Goal: Navigation & Orientation: Find specific page/section

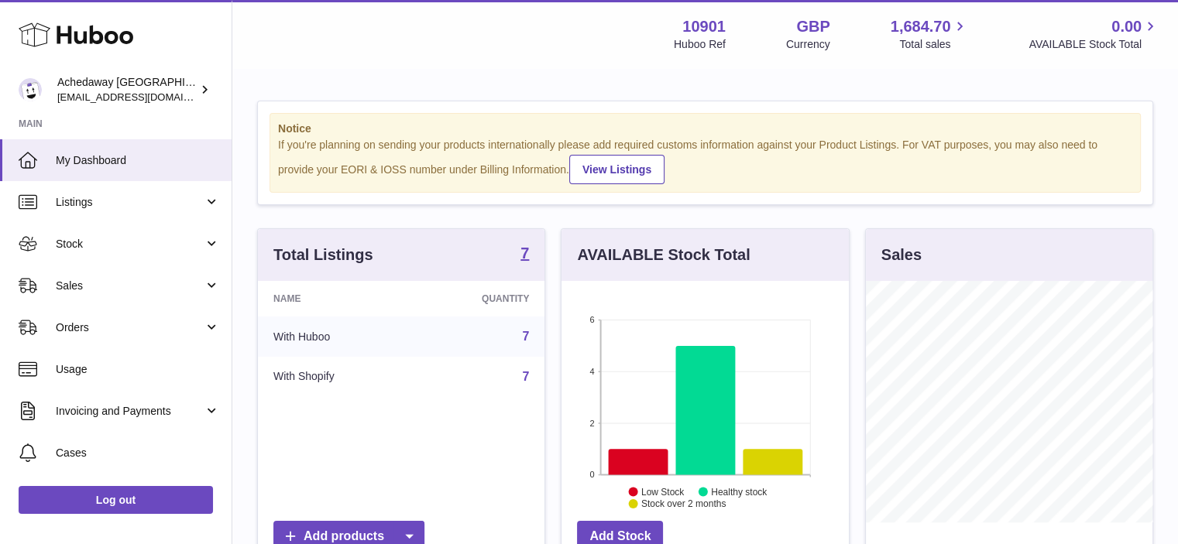
scroll to position [242, 287]
click at [125, 200] on span "Listings" at bounding box center [130, 202] width 148 height 15
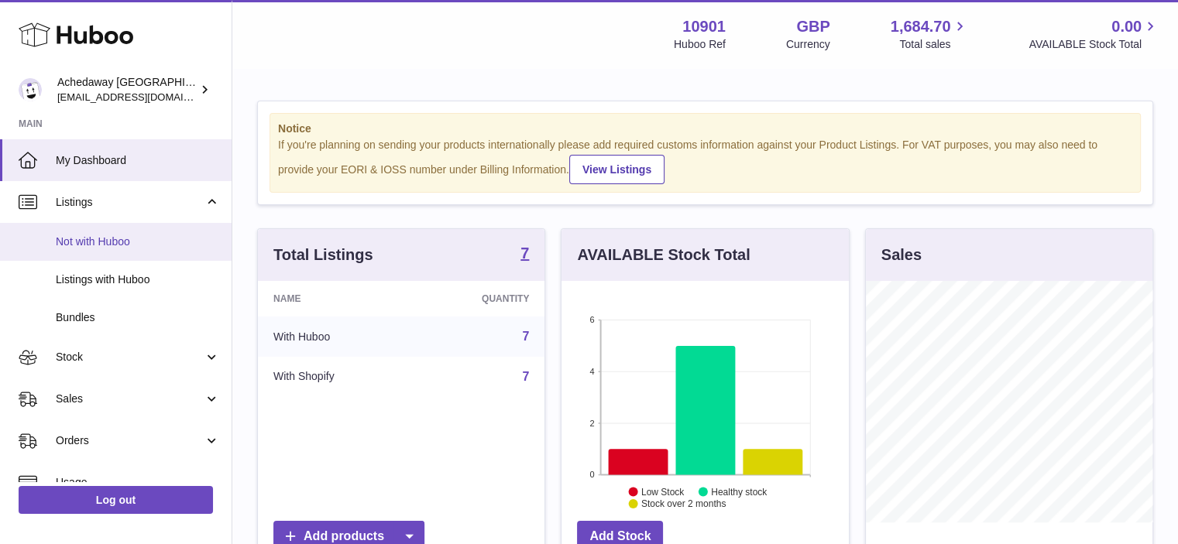
click at [105, 244] on span "Not with Huboo" at bounding box center [138, 242] width 164 height 15
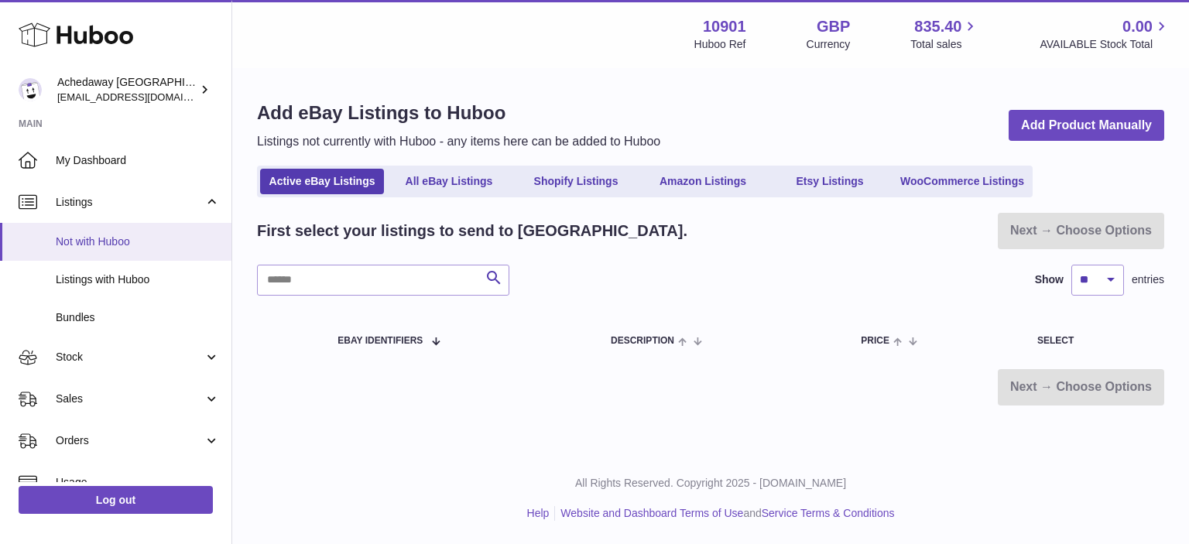
click at [77, 239] on span "Not with Huboo" at bounding box center [138, 242] width 164 height 15
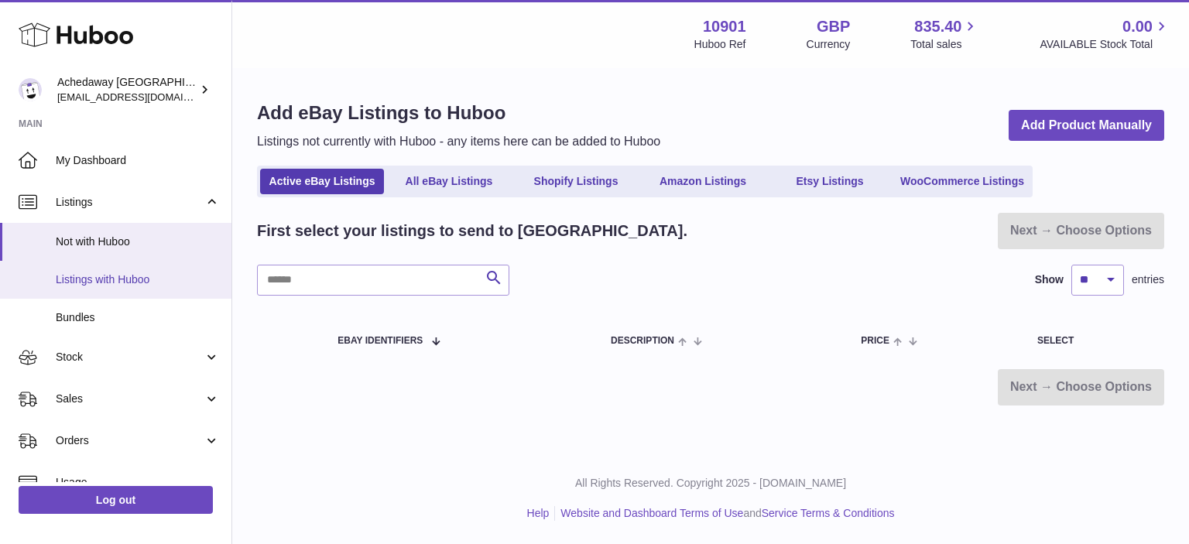
click at [103, 273] on span "Listings with Huboo" at bounding box center [138, 280] width 164 height 15
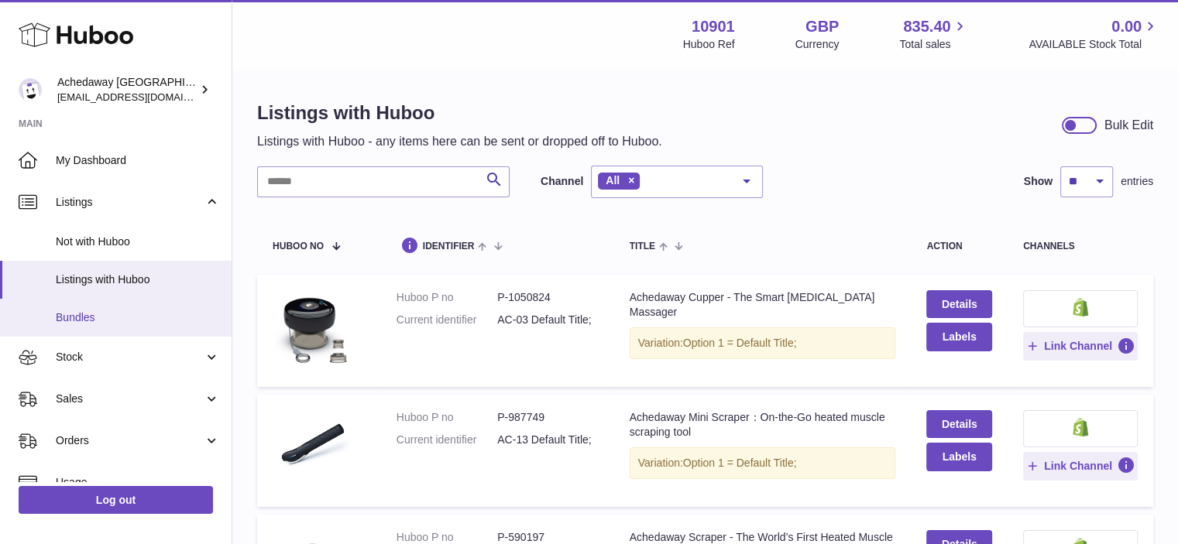
click at [87, 314] on span "Bundles" at bounding box center [138, 318] width 164 height 15
